Goal: Task Accomplishment & Management: Manage account settings

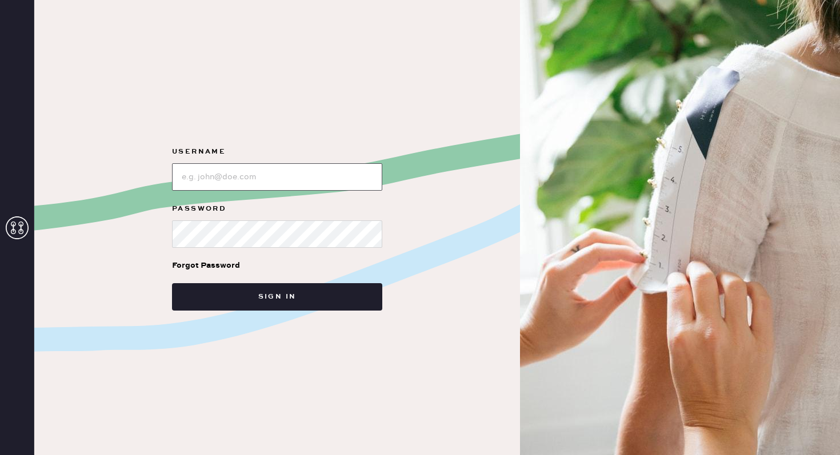
click at [270, 174] on input "loginName" at bounding box center [277, 176] width 210 height 27
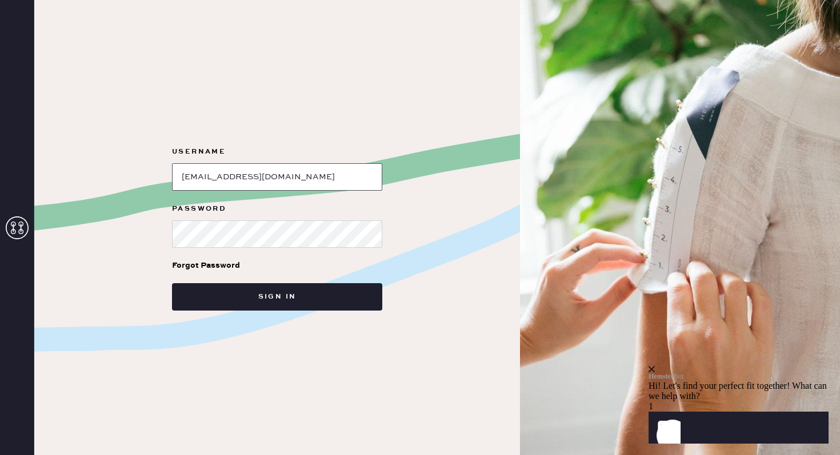
type input "[EMAIL_ADDRESS][DOMAIN_NAME]"
click at [172, 283] on button "Sign in" at bounding box center [277, 296] width 210 height 27
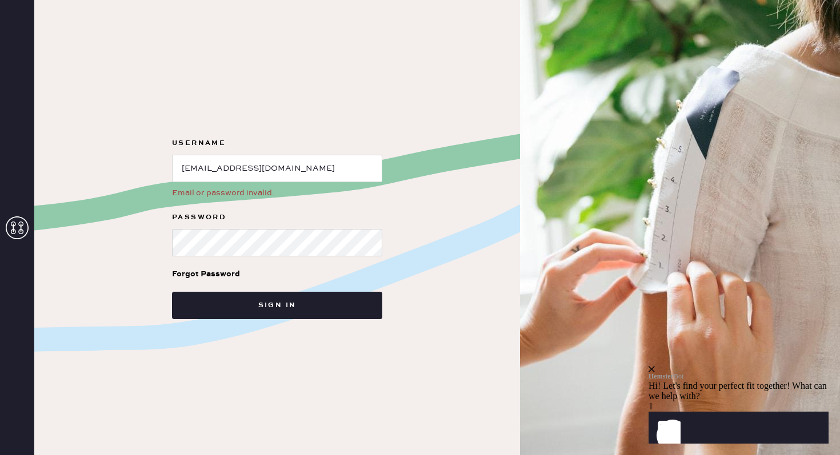
click at [196, 271] on div "Forgot Password" at bounding box center [206, 274] width 68 height 13
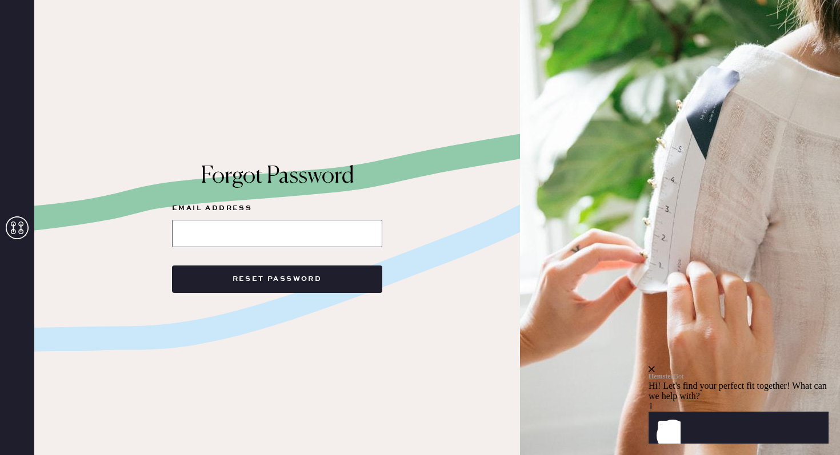
click at [279, 231] on input at bounding box center [277, 233] width 210 height 27
type input "anki727@gmail.com"
click at [172, 266] on button "Reset Password" at bounding box center [277, 279] width 210 height 27
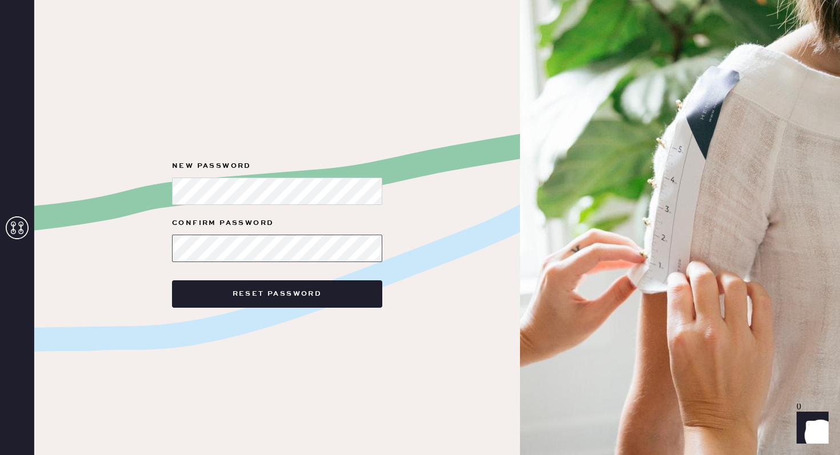
click at [172, 281] on button "Reset Password" at bounding box center [277, 294] width 210 height 27
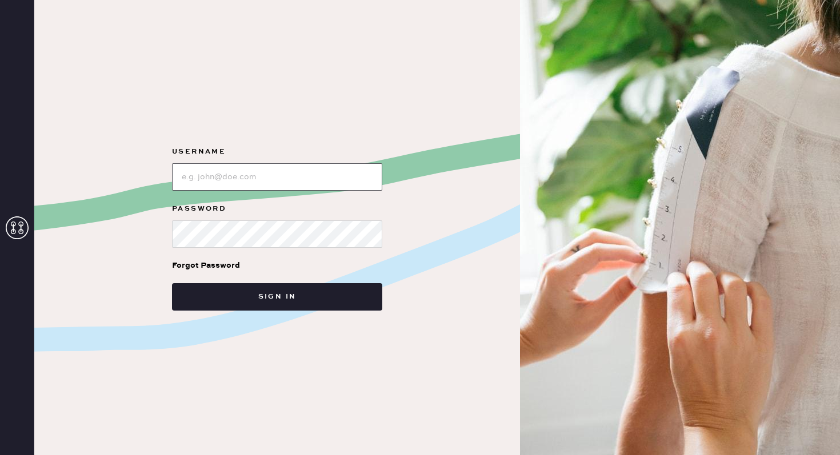
click at [294, 182] on input "loginName" at bounding box center [277, 176] width 210 height 27
type input "[EMAIL_ADDRESS][DOMAIN_NAME]"
click at [172, 283] on button "Sign in" at bounding box center [277, 296] width 210 height 27
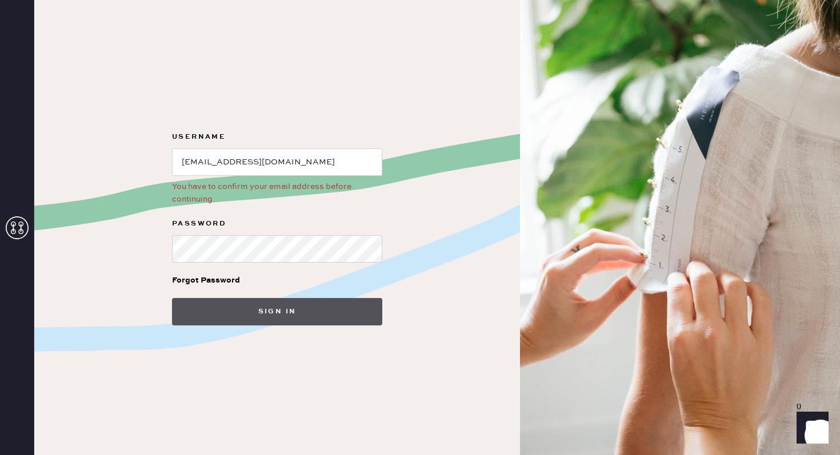
click at [275, 317] on button "Sign in" at bounding box center [277, 311] width 210 height 27
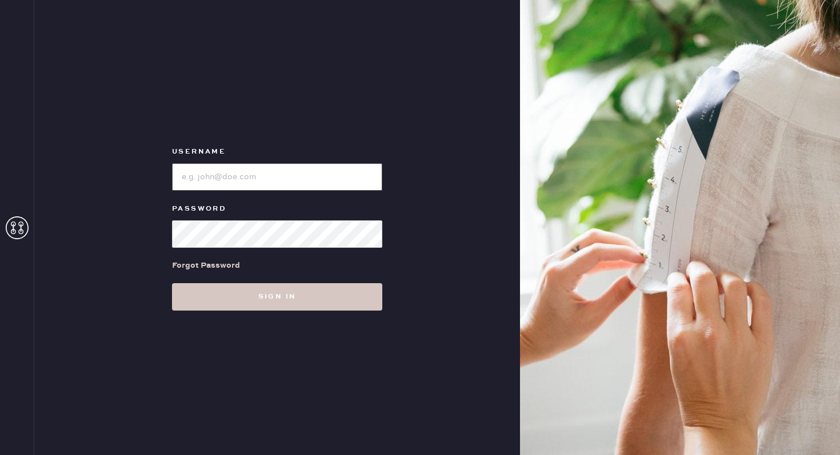
click at [247, 184] on input "loginName" at bounding box center [277, 176] width 210 height 27
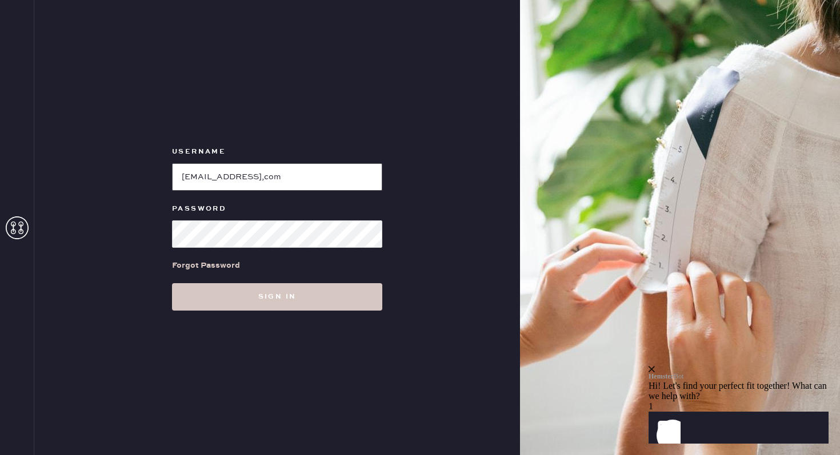
click at [280, 182] on input "loginName" at bounding box center [277, 176] width 210 height 27
type input "[EMAIL_ADDRESS][DOMAIN_NAME]"
click at [172, 283] on button "Sign in" at bounding box center [277, 296] width 210 height 27
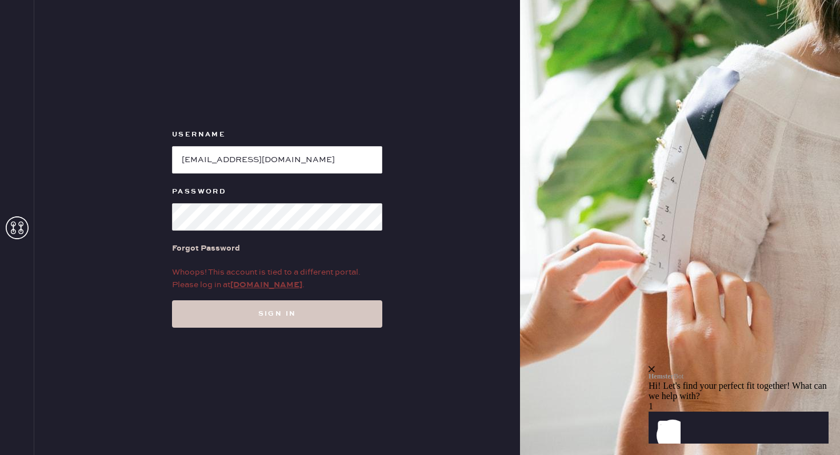
click at [268, 287] on link "my.hemster.co" at bounding box center [266, 285] width 72 height 10
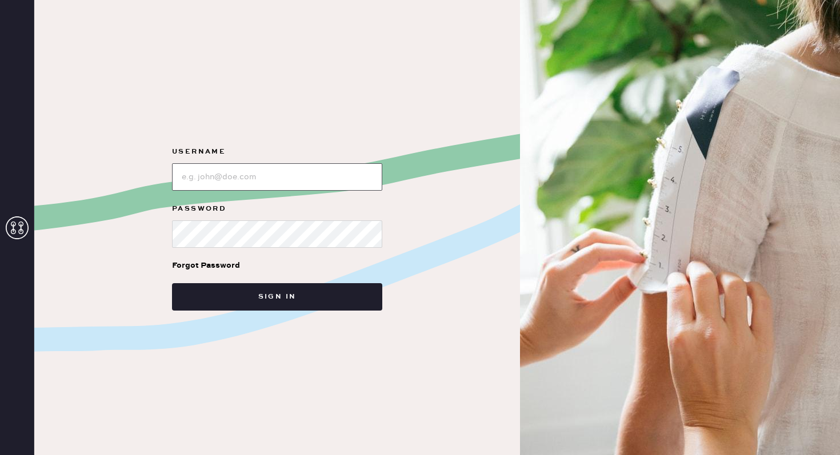
click at [279, 176] on input "loginName" at bounding box center [277, 176] width 210 height 27
type input "[EMAIL_ADDRESS][DOMAIN_NAME]"
click at [172, 283] on button "Sign in" at bounding box center [277, 296] width 210 height 27
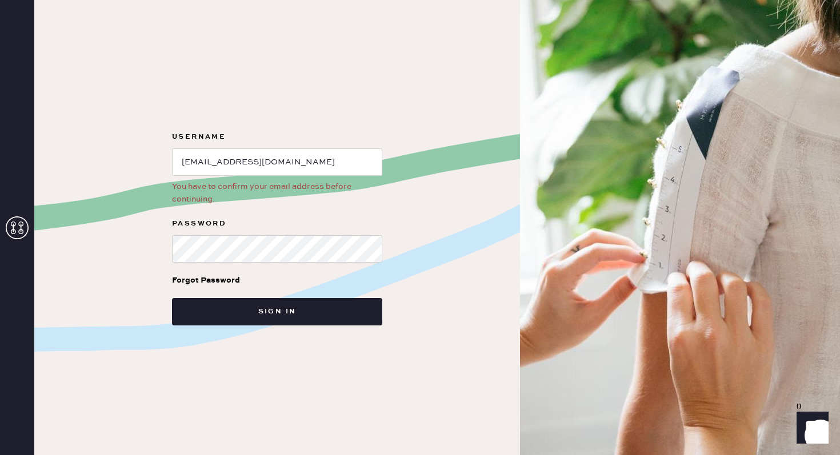
click at [221, 279] on div "Forgot Password" at bounding box center [206, 280] width 68 height 13
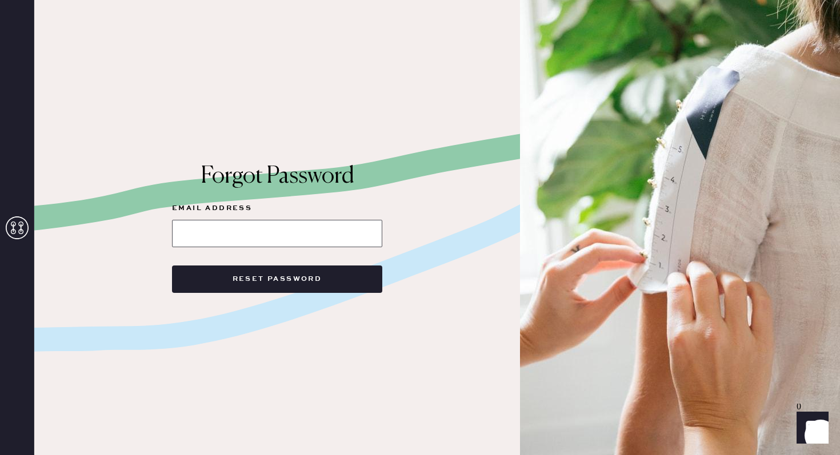
click at [249, 231] on input at bounding box center [277, 233] width 210 height 27
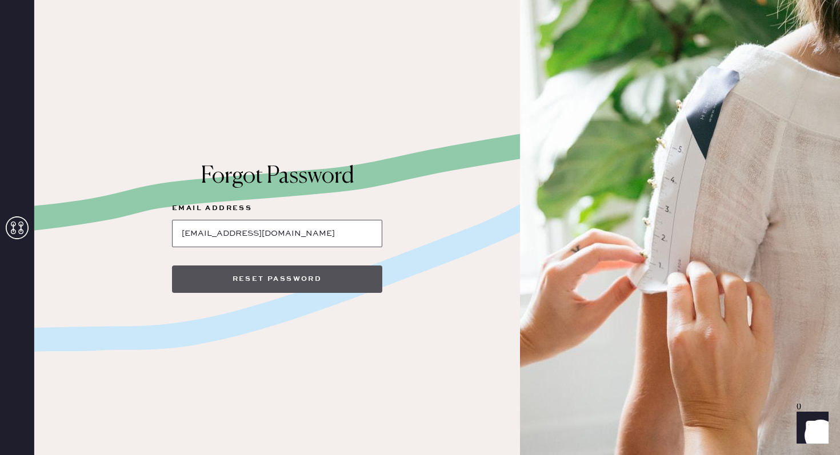
type input "anki727@gmail.com"
click at [275, 269] on button "Reset Password" at bounding box center [277, 279] width 210 height 27
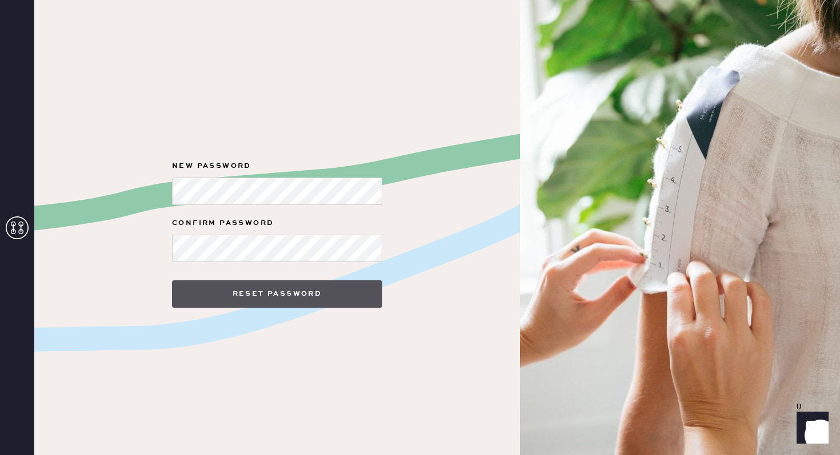
click at [274, 295] on button "Reset Password" at bounding box center [277, 294] width 210 height 27
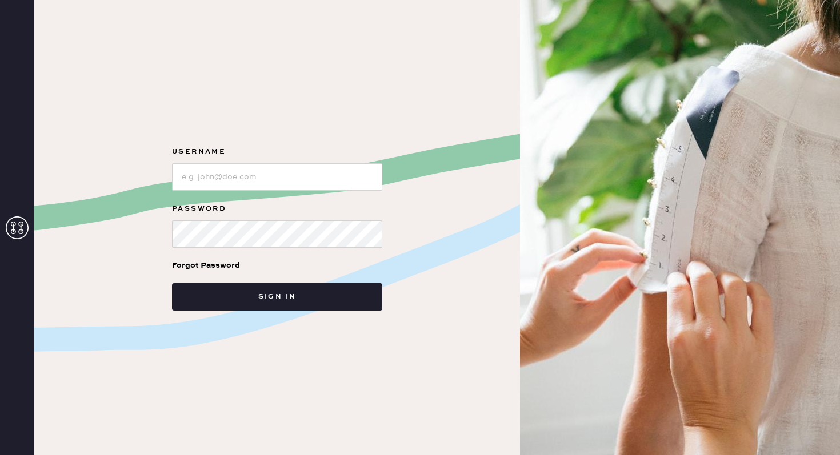
click at [14, 229] on icon at bounding box center [17, 228] width 23 height 23
click at [239, 173] on input "loginName" at bounding box center [277, 176] width 210 height 27
type input "[EMAIL_ADDRESS][DOMAIN_NAME]"
click at [172, 283] on button "Sign in" at bounding box center [277, 296] width 210 height 27
